Goal: Transaction & Acquisition: Purchase product/service

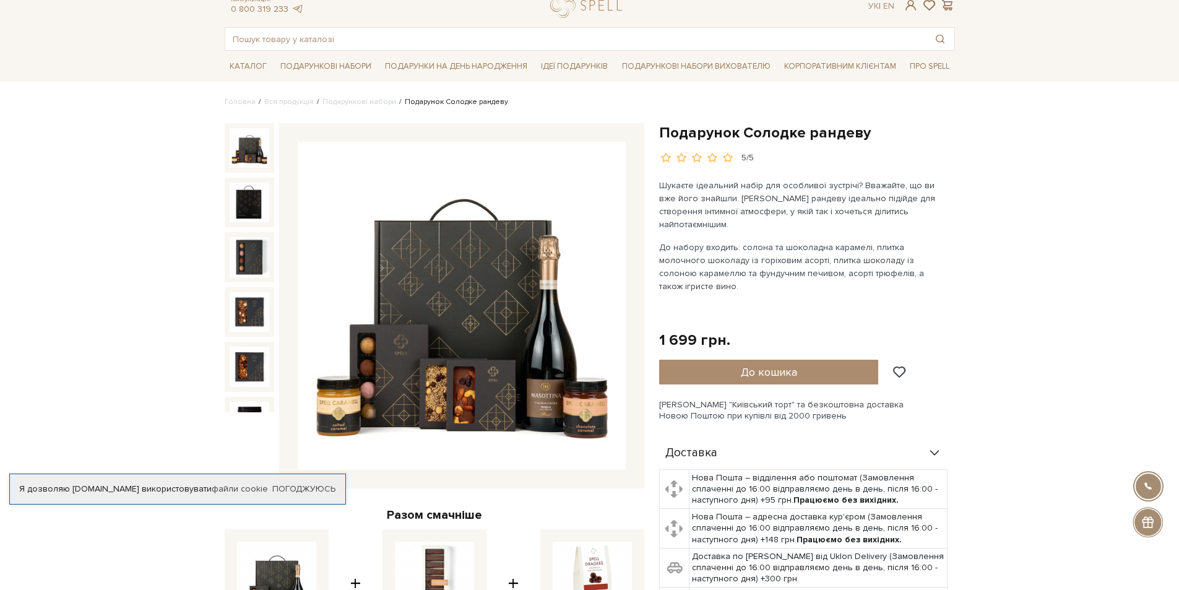
scroll to position [62, 0]
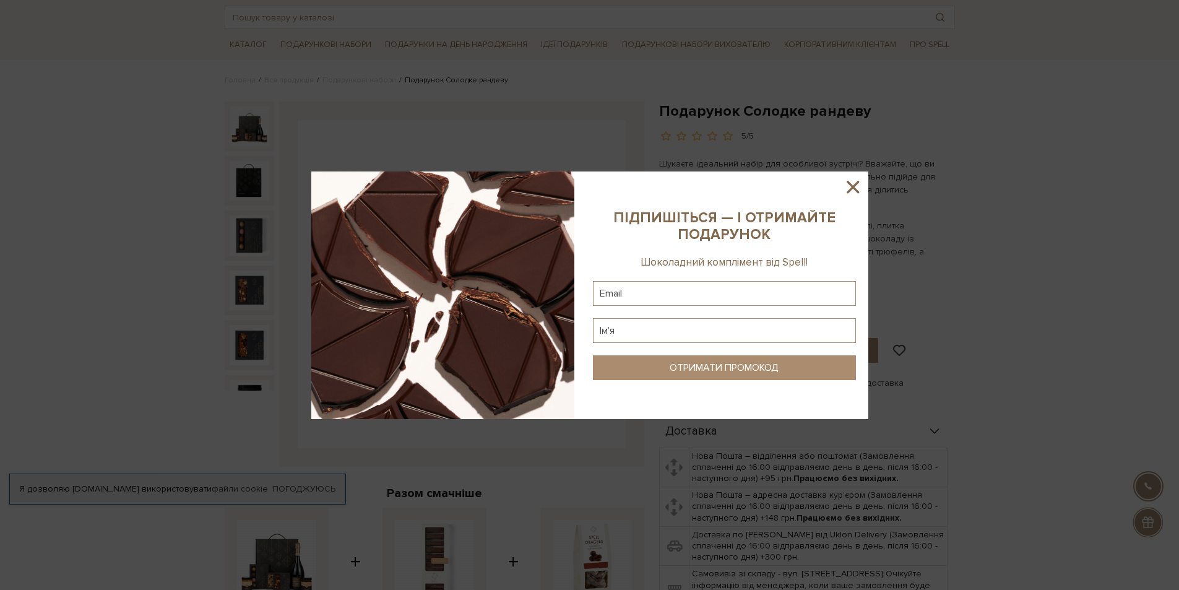
click at [863, 189] on sys-column-static at bounding box center [725, 295] width 288 height 248
click at [851, 188] on icon at bounding box center [853, 187] width 12 height 12
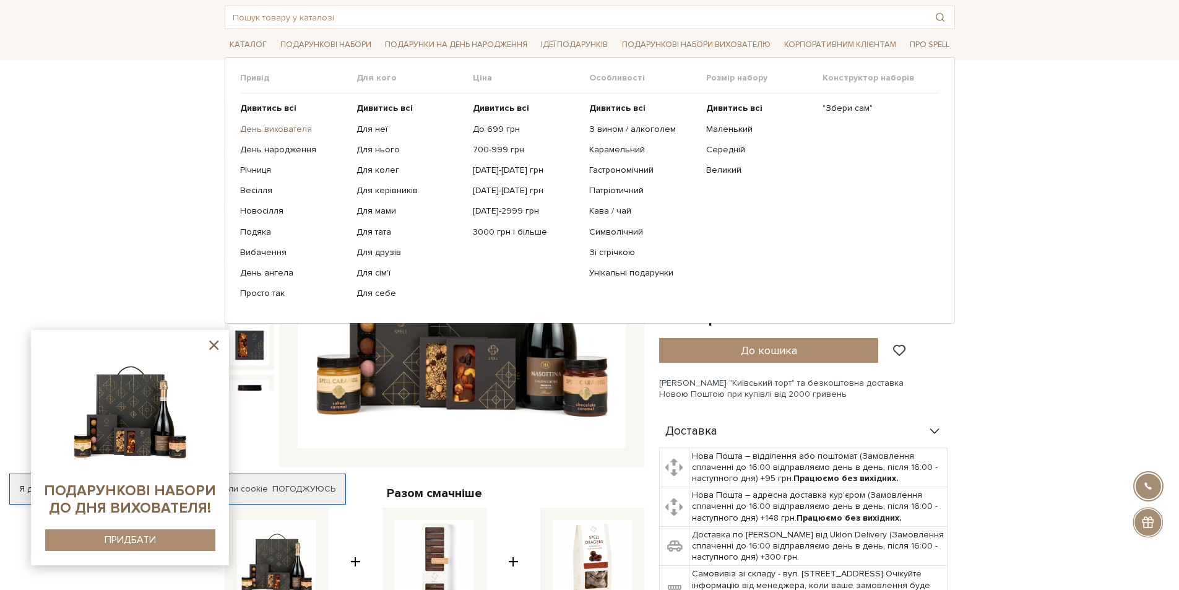
click at [281, 129] on link "День вихователя" at bounding box center [293, 129] width 107 height 11
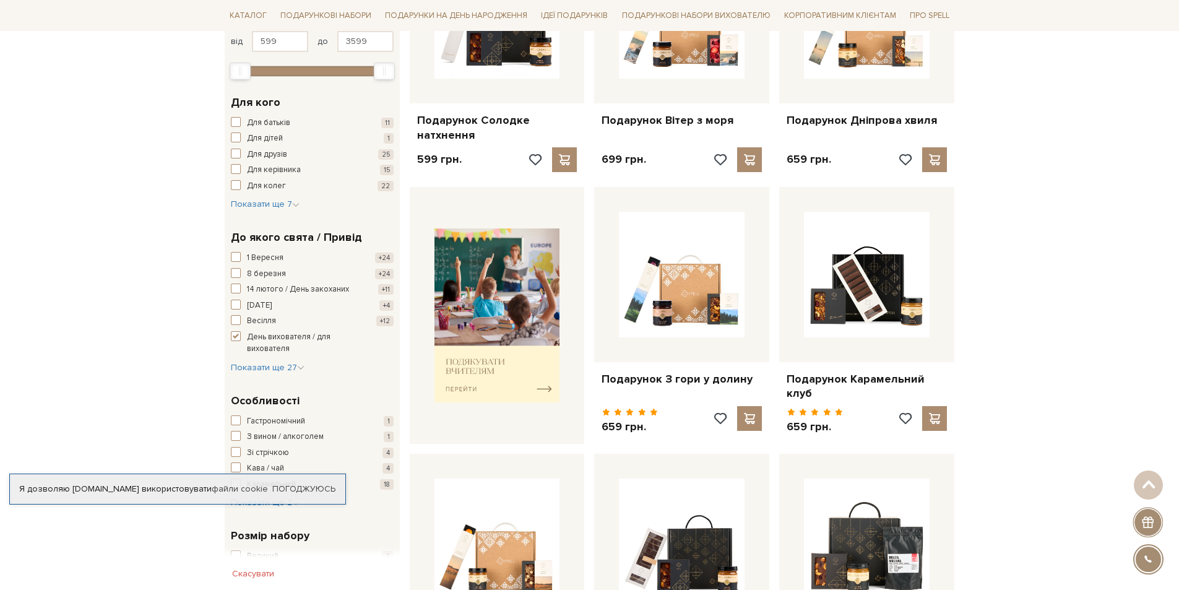
scroll to position [371, 0]
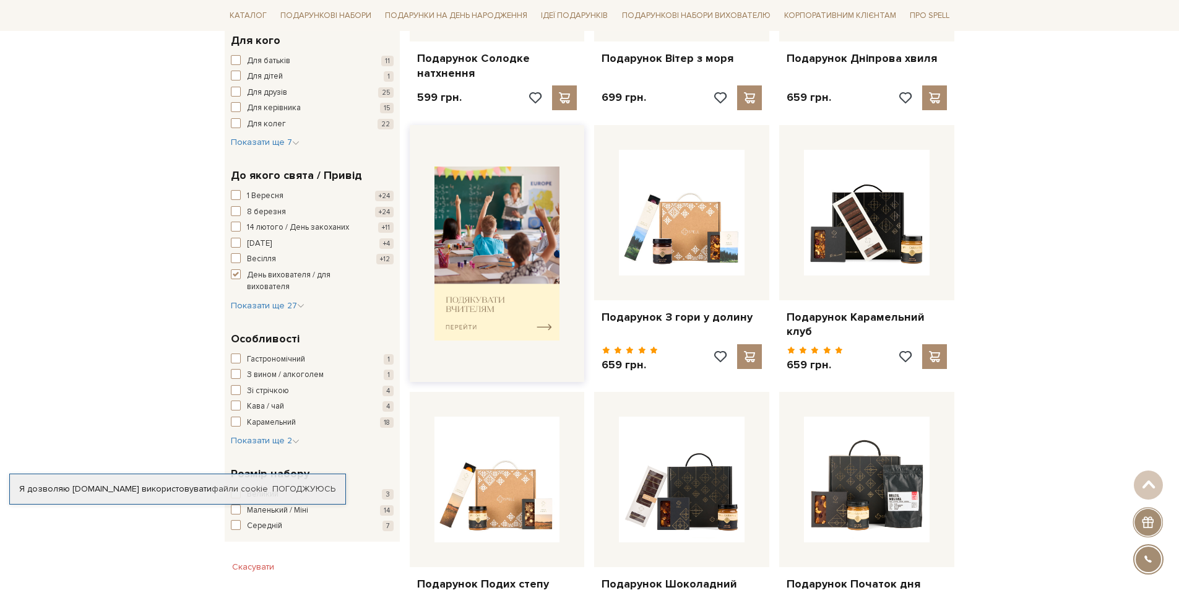
click at [540, 316] on img at bounding box center [498, 254] width 126 height 174
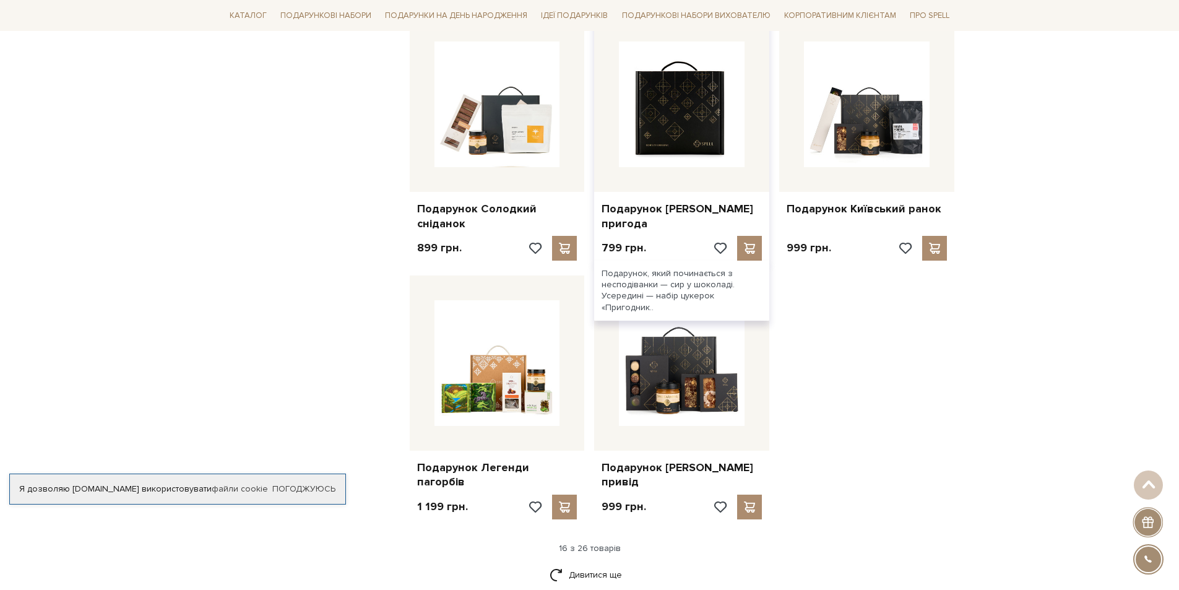
scroll to position [1300, 0]
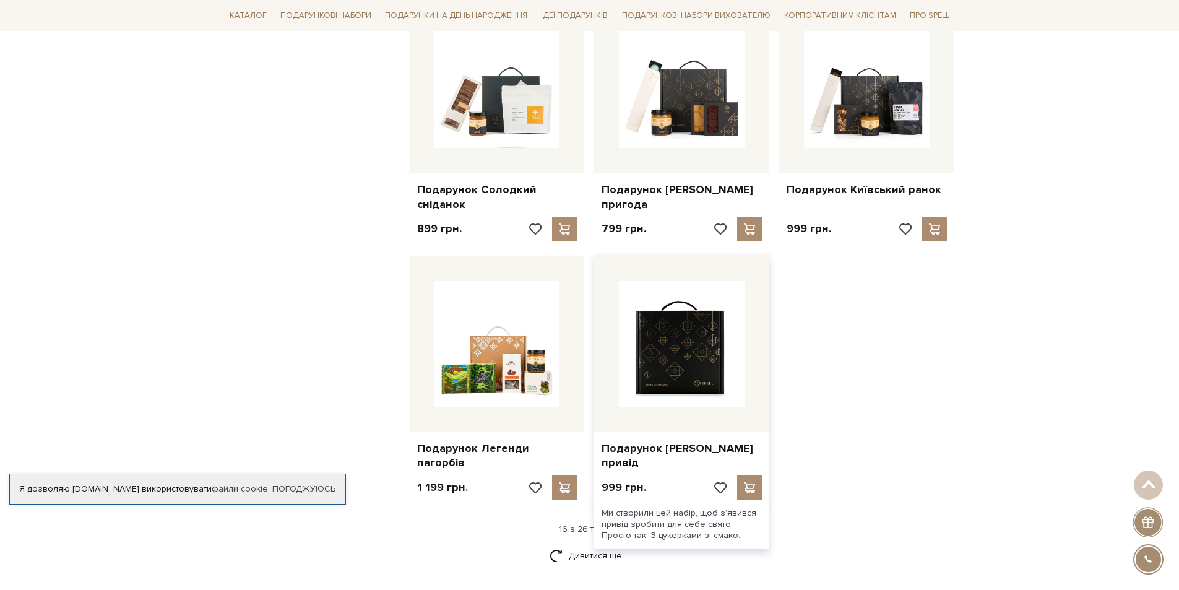
click at [665, 358] on img at bounding box center [682, 344] width 126 height 126
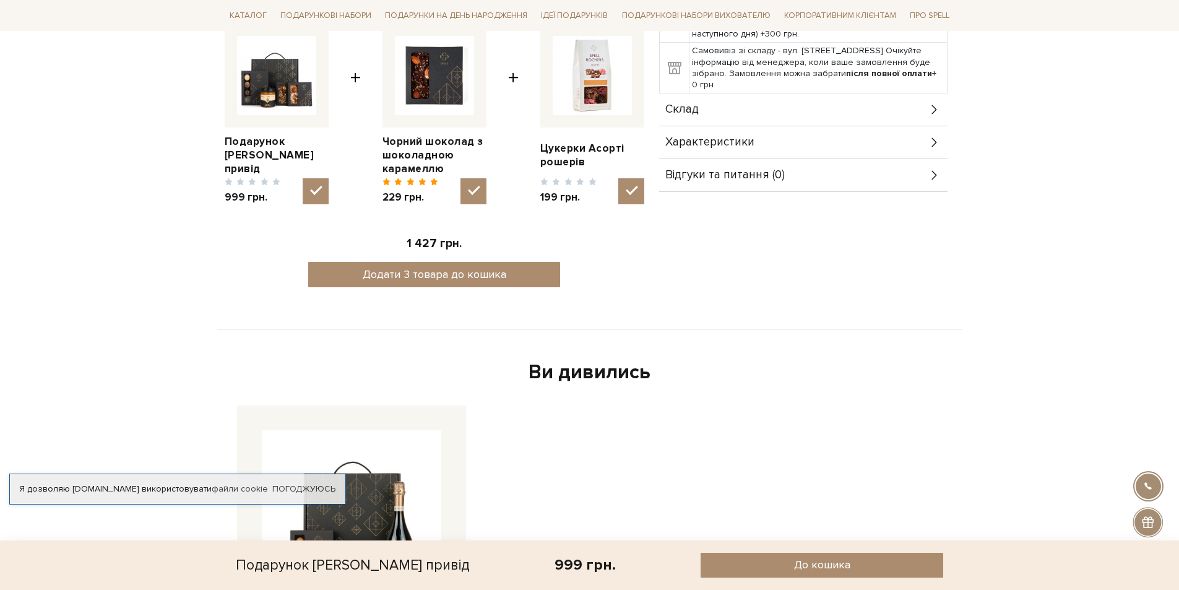
scroll to position [557, 0]
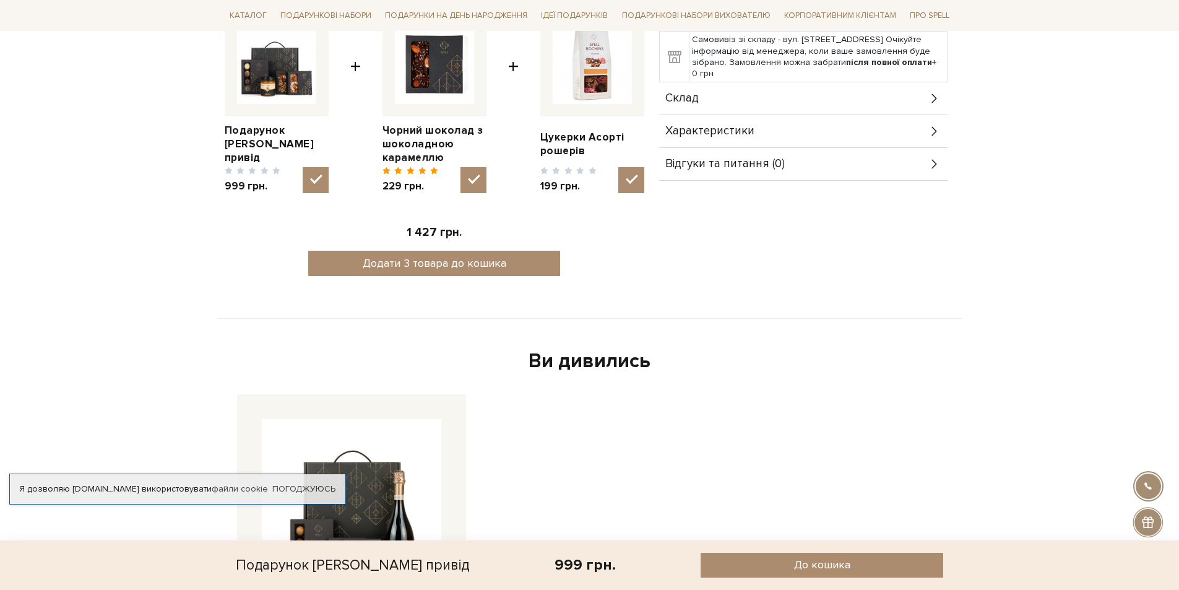
click at [886, 92] on div "Склад" at bounding box center [803, 98] width 288 height 32
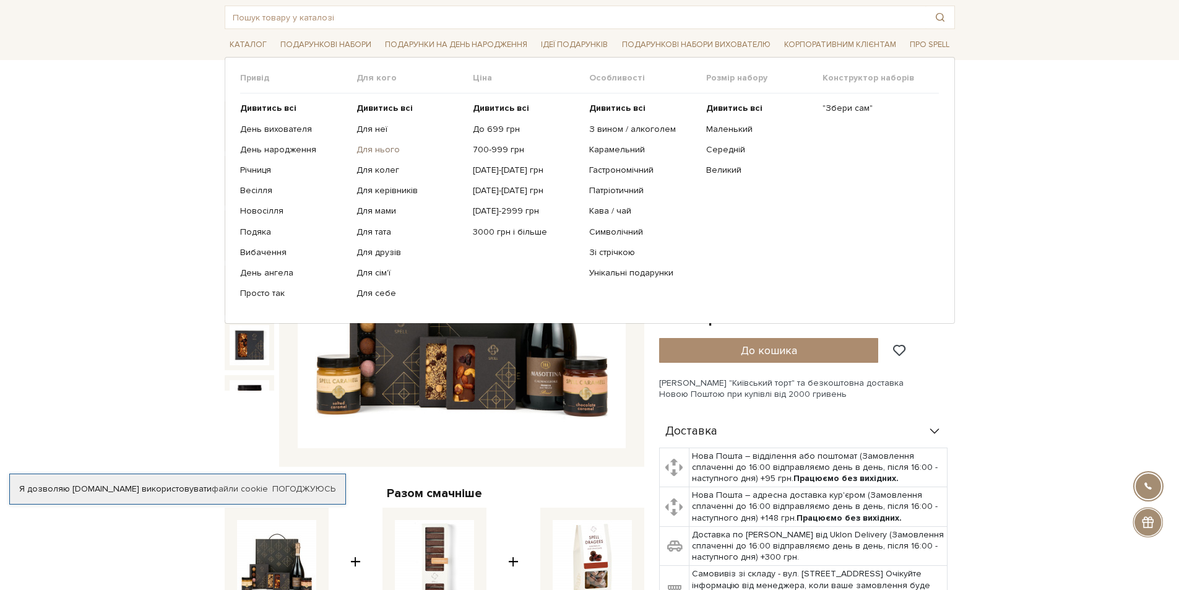
click at [373, 150] on link "Для нього" at bounding box center [410, 149] width 107 height 11
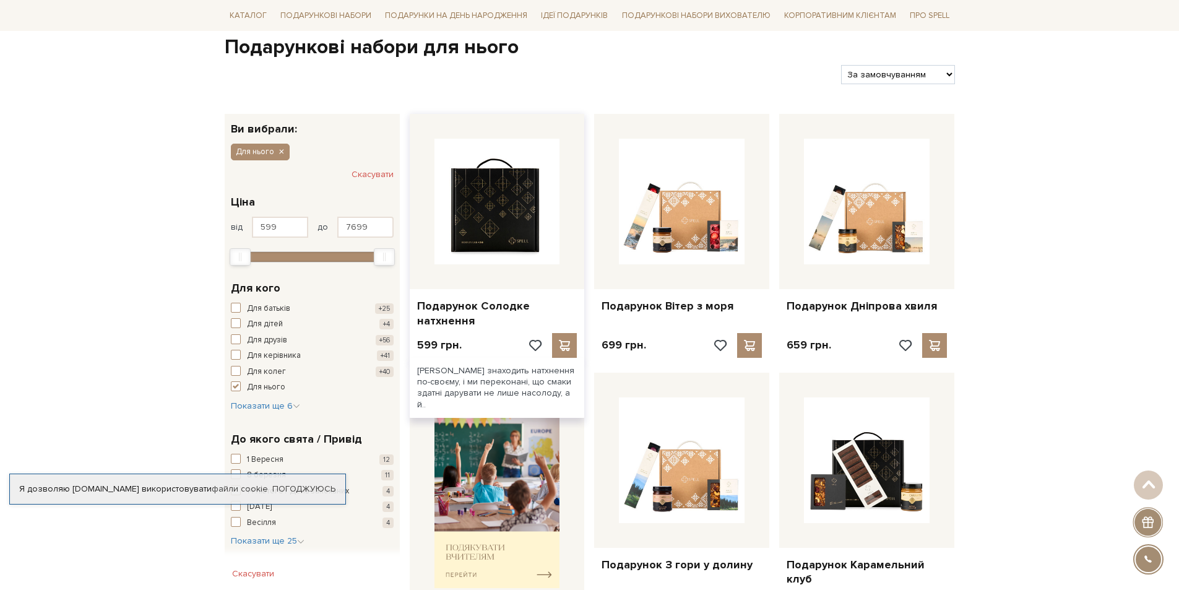
scroll to position [186, 0]
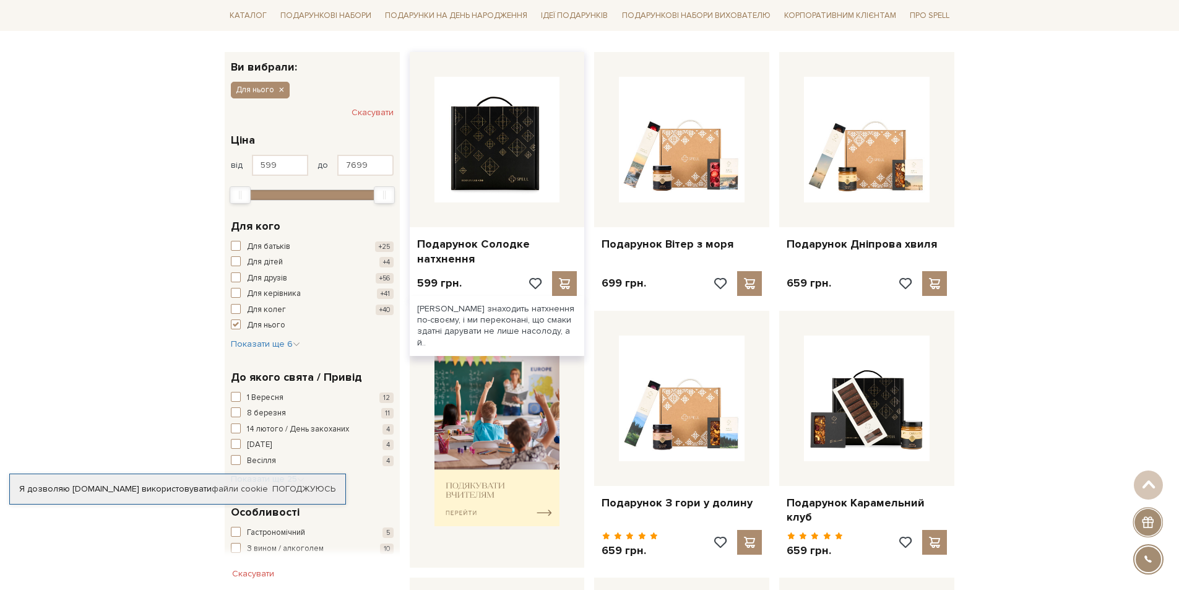
click at [483, 142] on img at bounding box center [498, 140] width 126 height 126
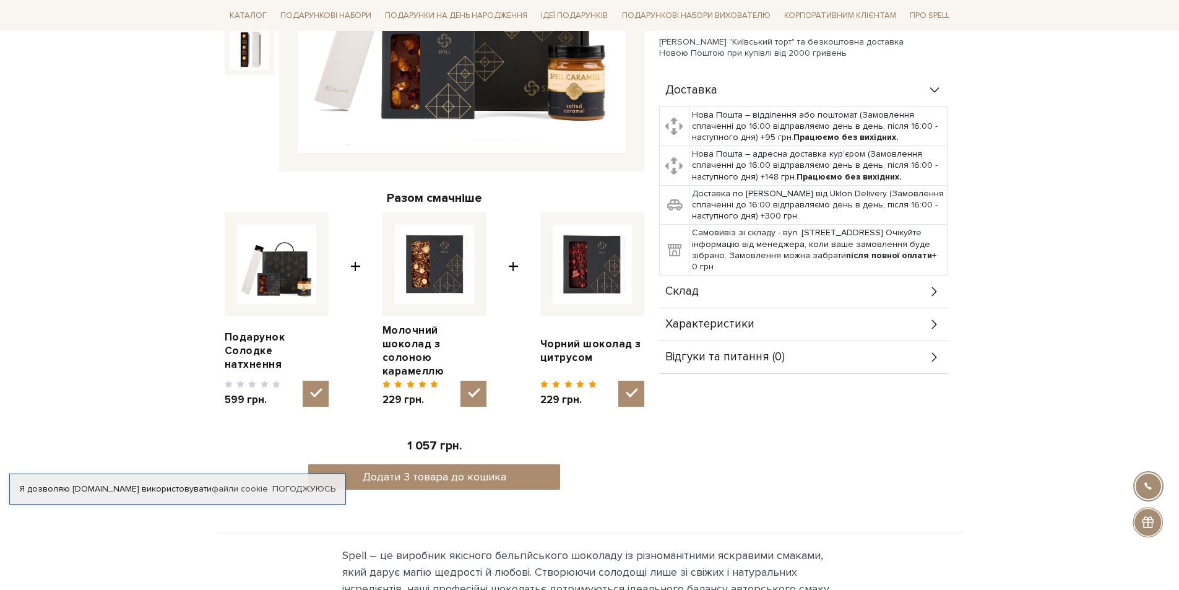
scroll to position [371, 0]
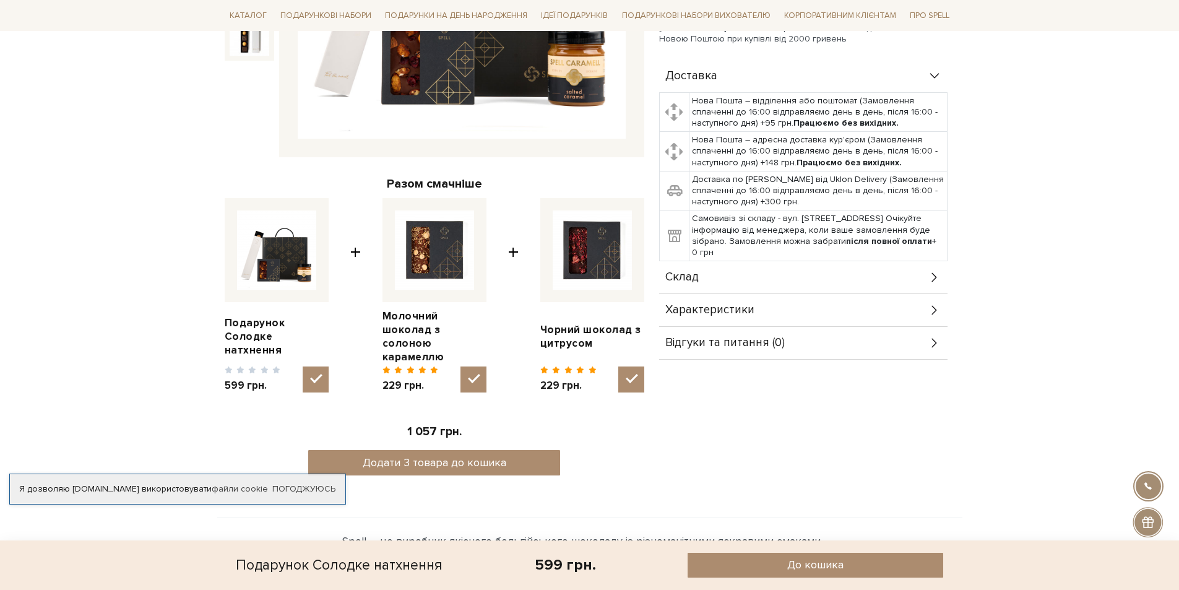
click at [869, 264] on div "Склад" at bounding box center [803, 277] width 288 height 32
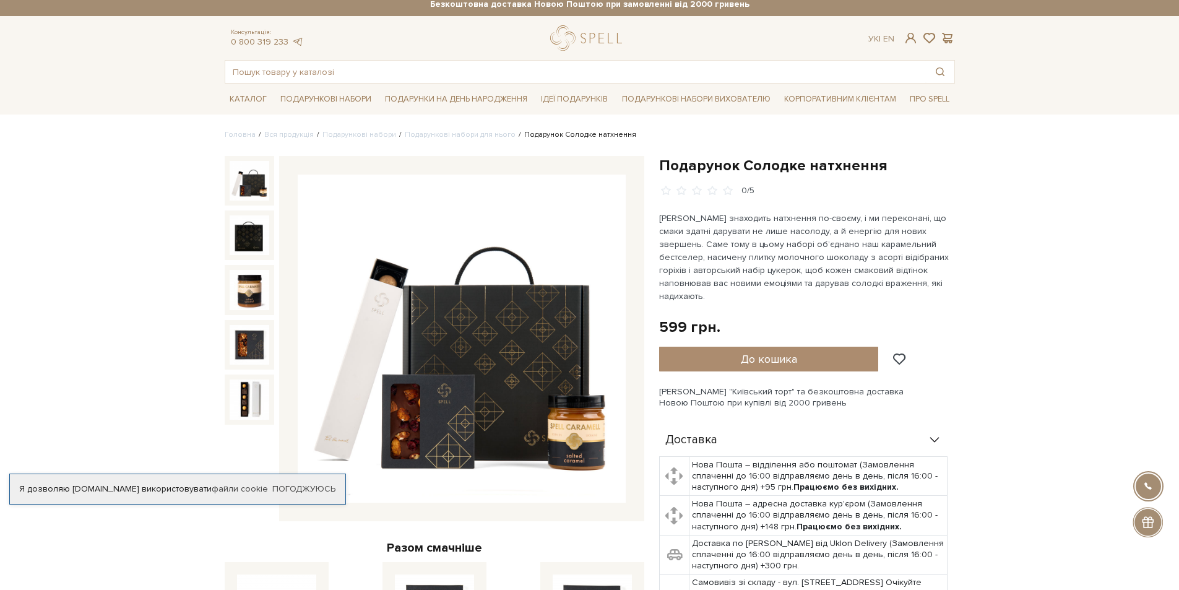
scroll to position [0, 0]
